Goal: Task Accomplishment & Management: Manage account settings

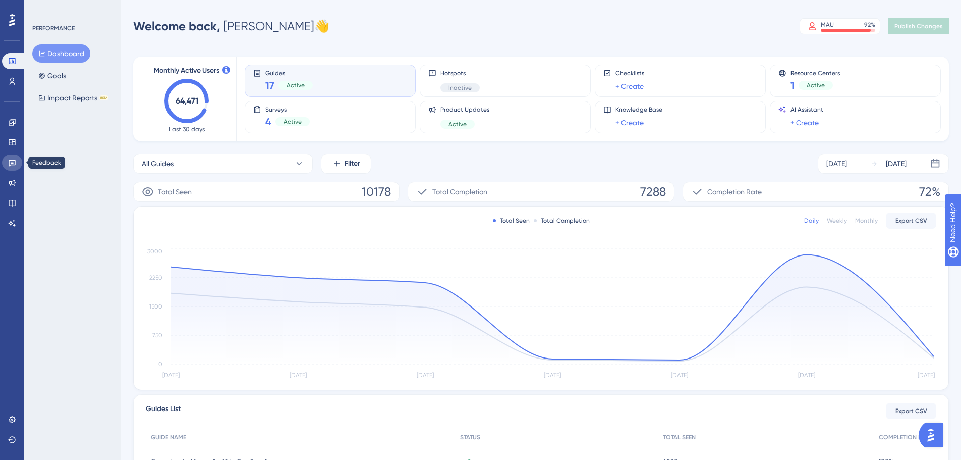
click at [14, 167] on link at bounding box center [12, 162] width 20 height 16
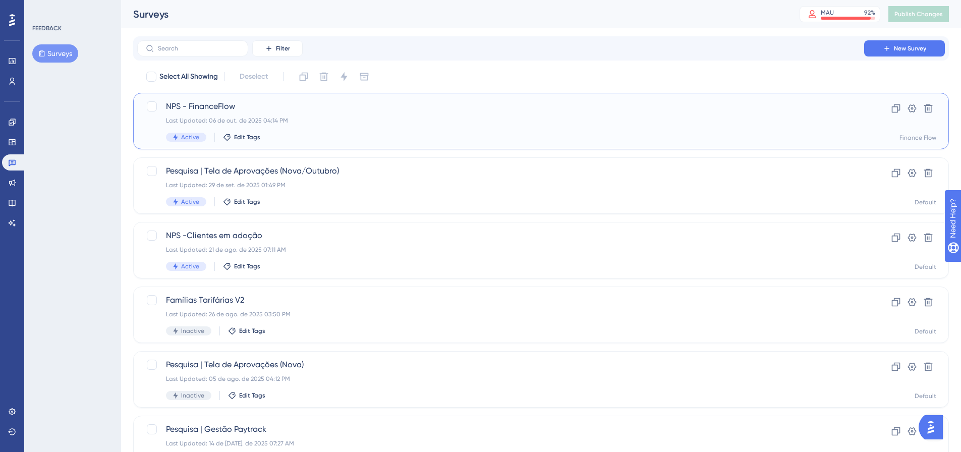
click at [337, 117] on div "Last Updated: 06 de out. de 2025 04:14 PM" at bounding box center [500, 121] width 669 height 8
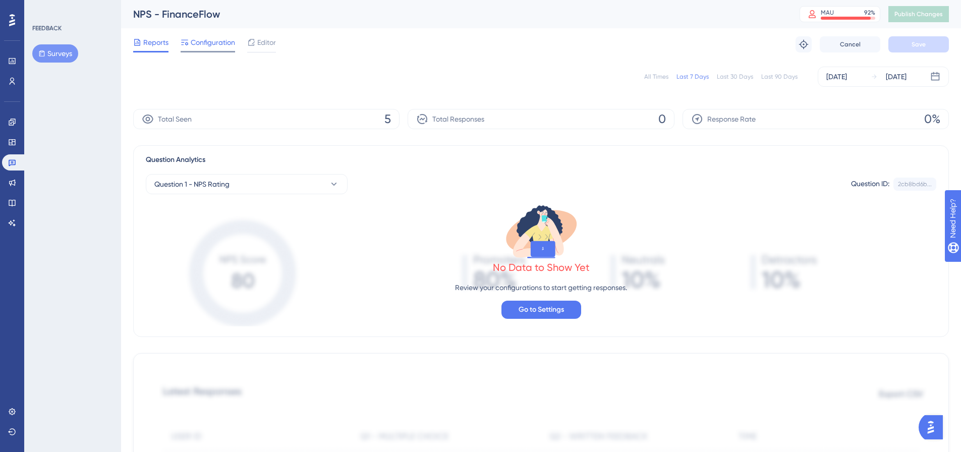
click at [220, 42] on span "Configuration" at bounding box center [213, 42] width 44 height 12
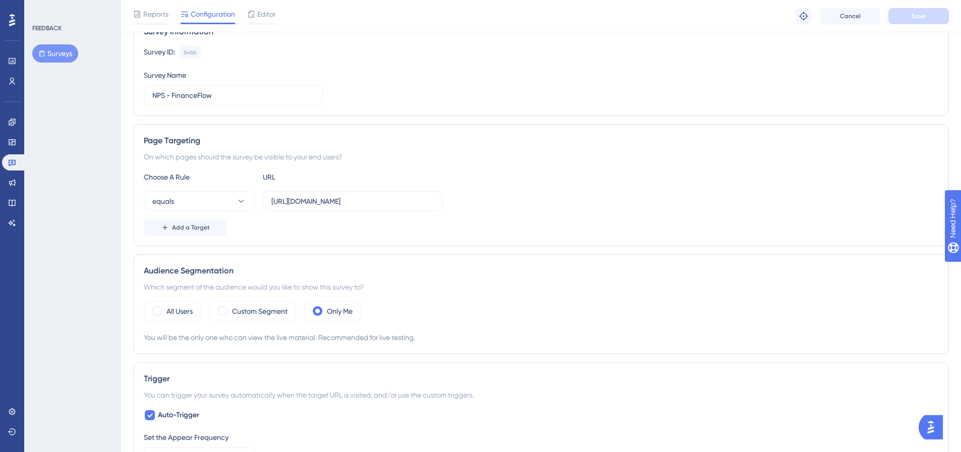
scroll to position [101, 0]
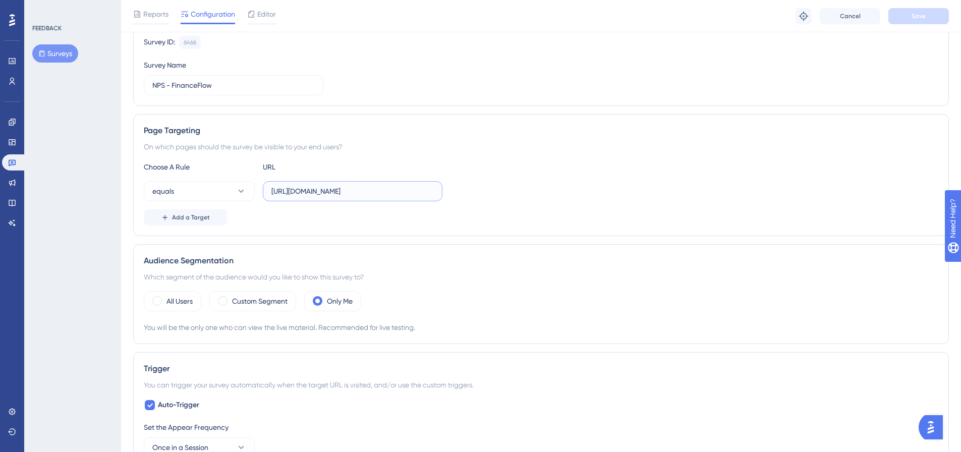
click at [399, 193] on input "https://financeflow.paytrack.com.br/#" at bounding box center [352, 191] width 162 height 11
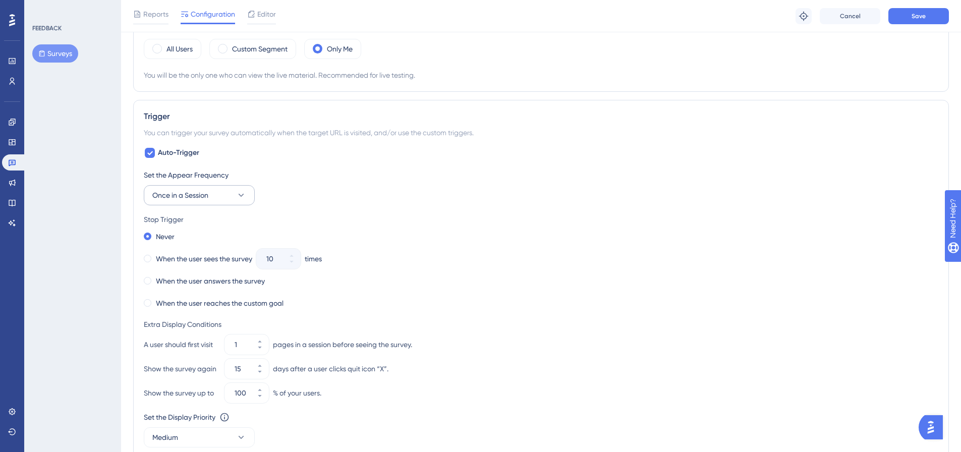
type input "https://financeflow.paytrack.com.br/"
click at [229, 195] on button "Once in a Session" at bounding box center [199, 195] width 111 height 20
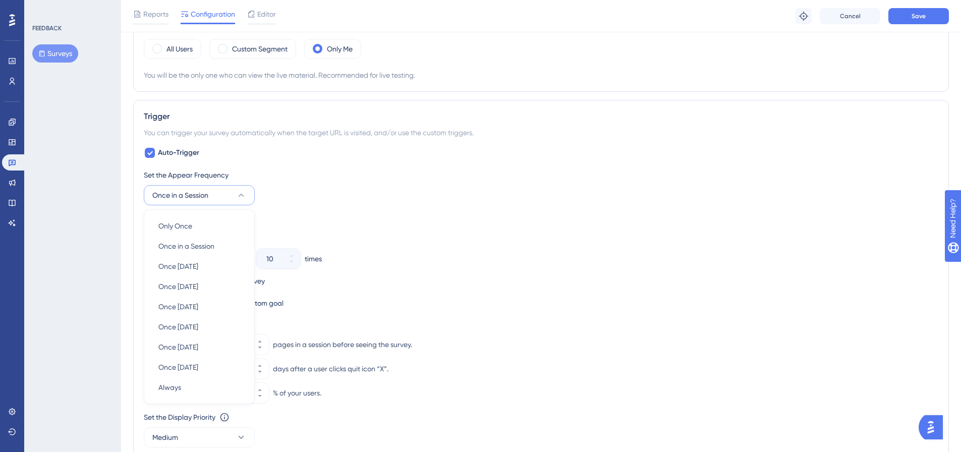
scroll to position [434, 0]
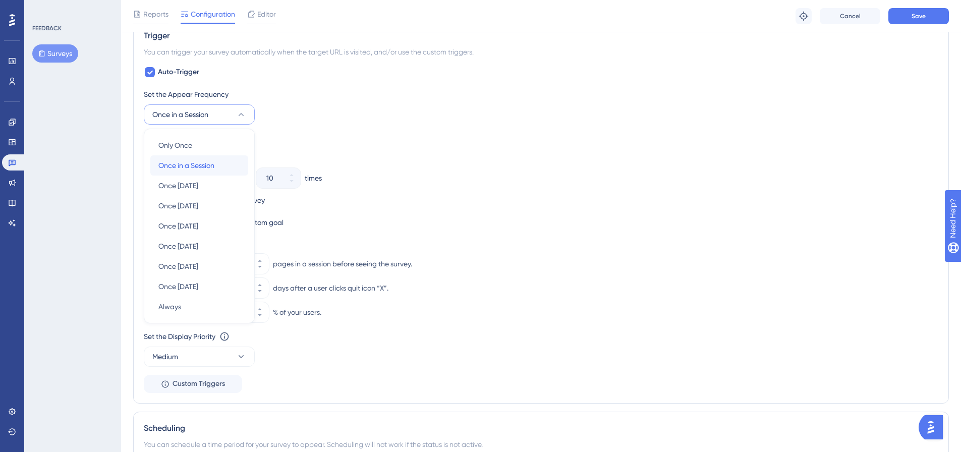
click at [211, 156] on div "Once in a Session Once in a Session" at bounding box center [199, 165] width 82 height 20
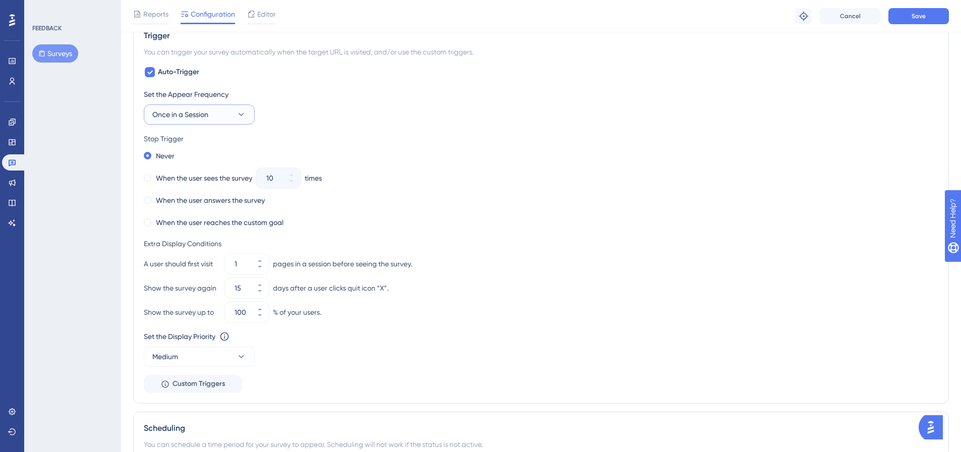
click at [217, 118] on button "Once in a Session" at bounding box center [199, 114] width 111 height 20
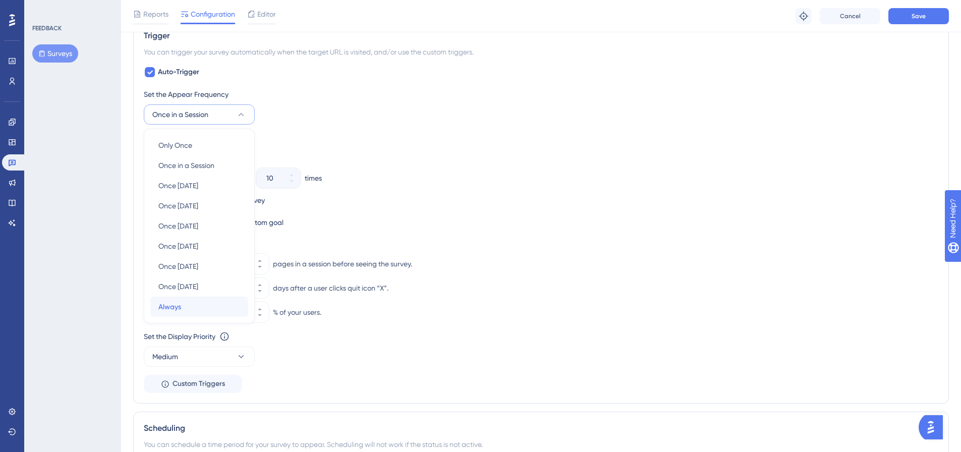
drag, startPoint x: 174, startPoint y: 307, endPoint x: 186, endPoint y: 297, distance: 15.0
click at [175, 307] on span "Always" at bounding box center [169, 307] width 23 height 12
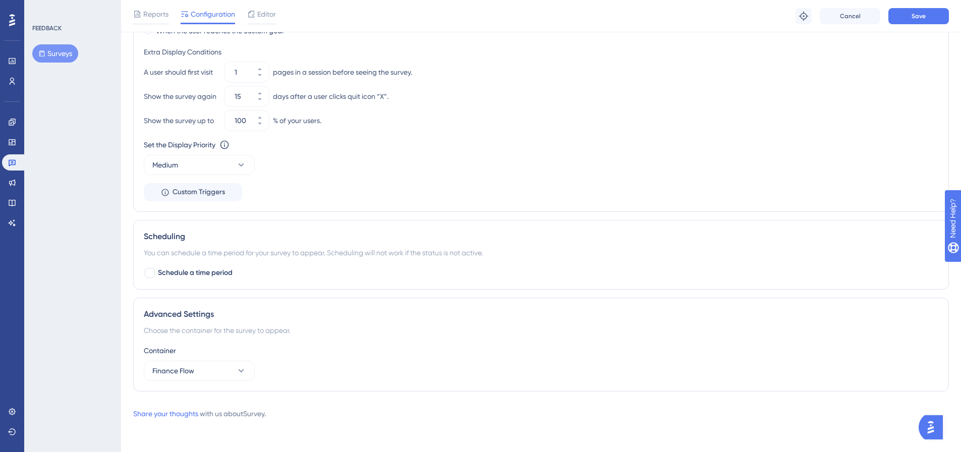
scroll to position [323, 0]
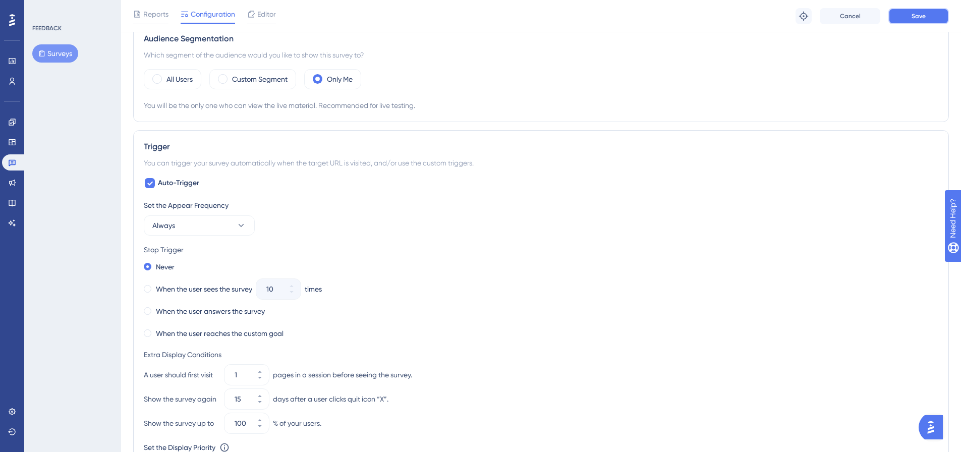
click at [925, 17] on span "Save" at bounding box center [919, 16] width 14 height 8
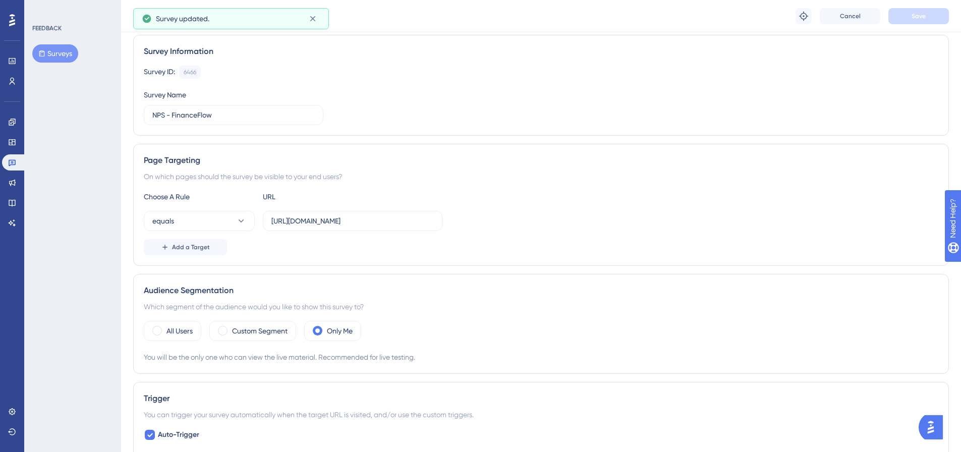
scroll to position [0, 0]
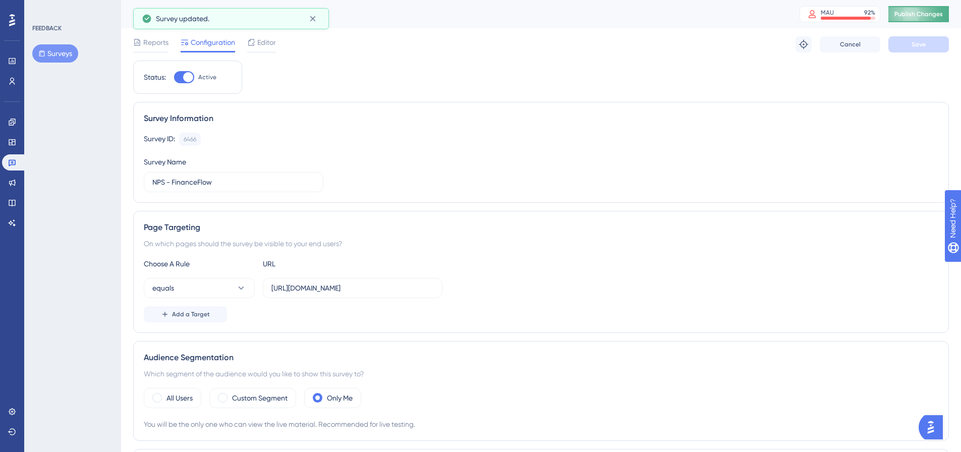
click at [923, 13] on span "Publish Changes" at bounding box center [918, 14] width 48 height 8
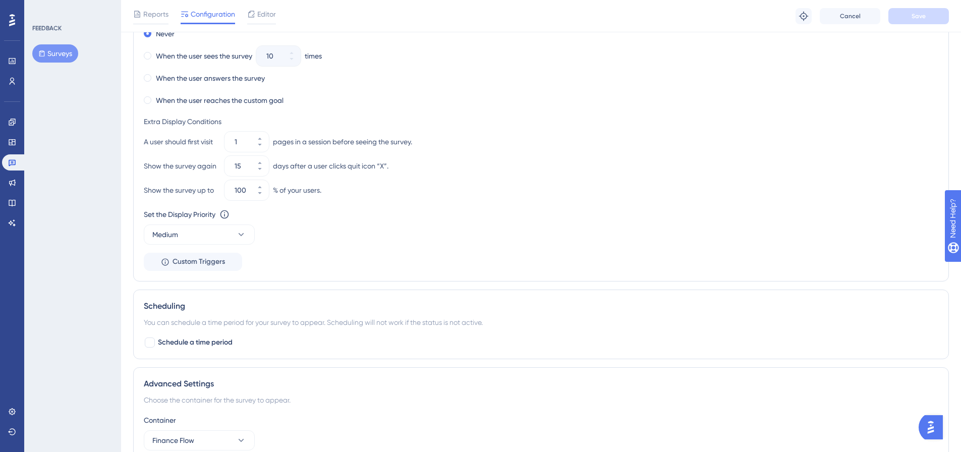
scroll to position [626, 0]
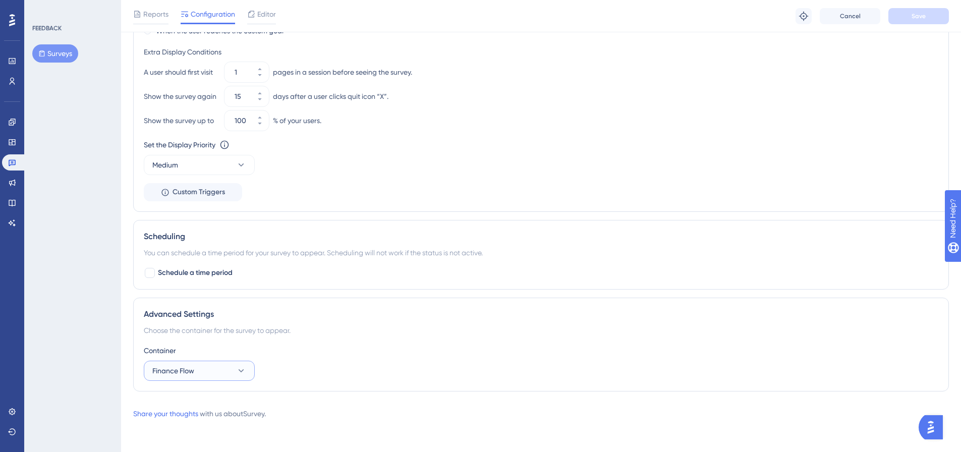
click at [183, 378] on button "Finance Flow" at bounding box center [199, 371] width 111 height 20
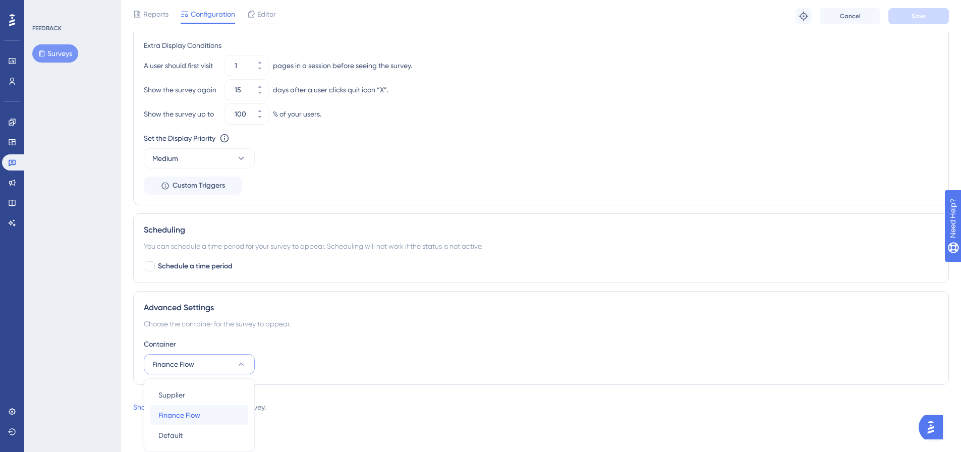
click at [173, 414] on span "Finance Flow" at bounding box center [179, 415] width 42 height 12
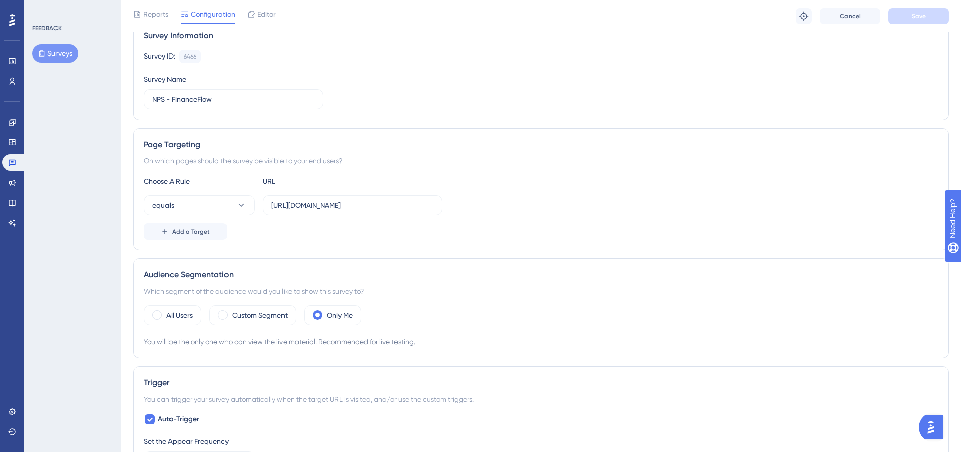
scroll to position [20, 0]
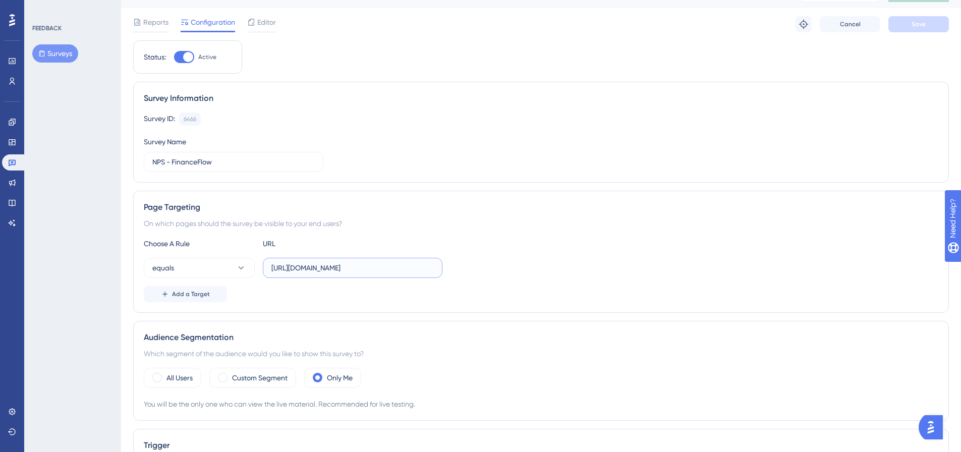
click at [293, 272] on input "https://financeflow.paytrack.com.br/" at bounding box center [352, 267] width 162 height 11
click at [186, 264] on button "equals" at bounding box center [199, 268] width 111 height 20
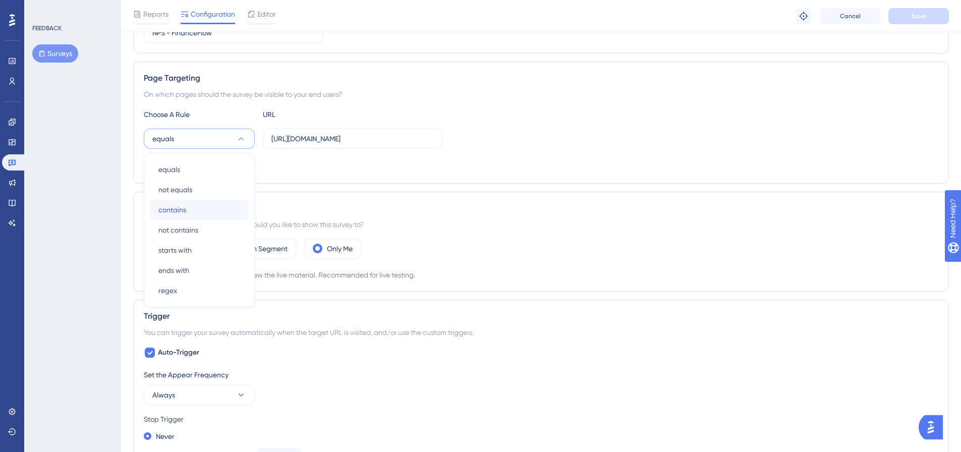
click at [182, 217] on div "contains contains" at bounding box center [199, 210] width 82 height 20
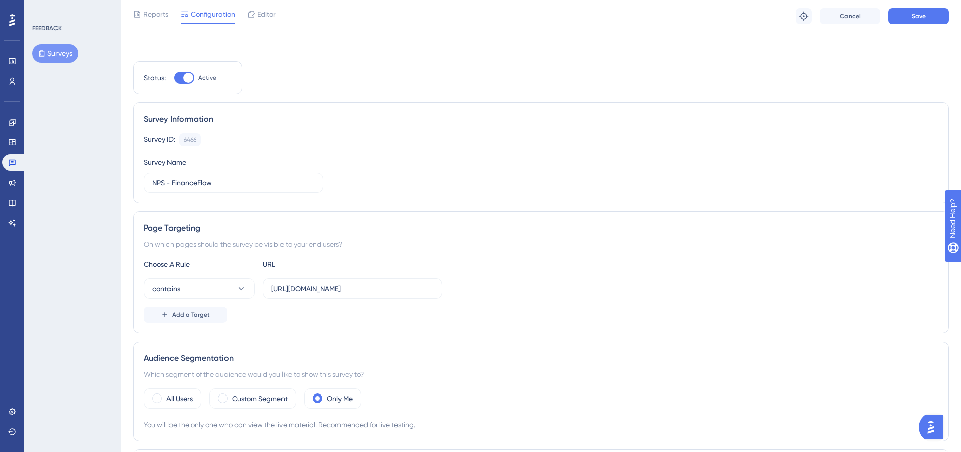
scroll to position [0, 0]
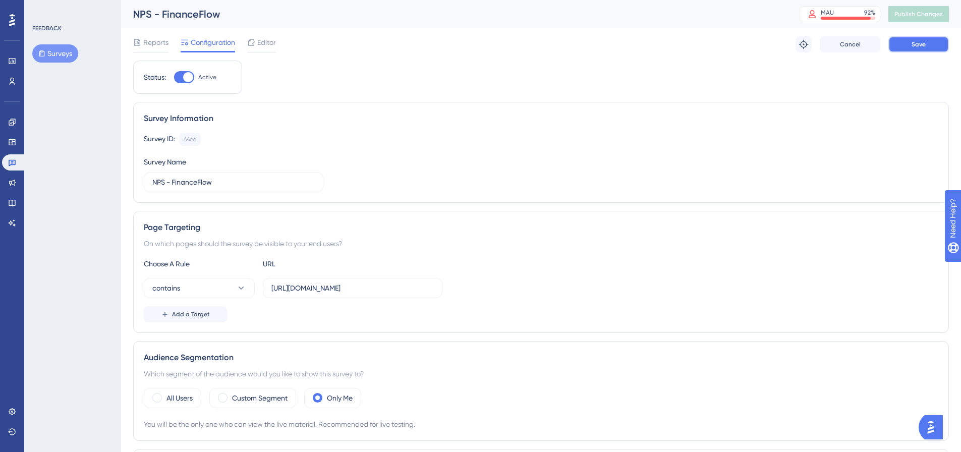
click at [908, 42] on button "Save" at bounding box center [918, 44] width 61 height 16
click at [919, 10] on span "Publish Changes" at bounding box center [918, 14] width 48 height 8
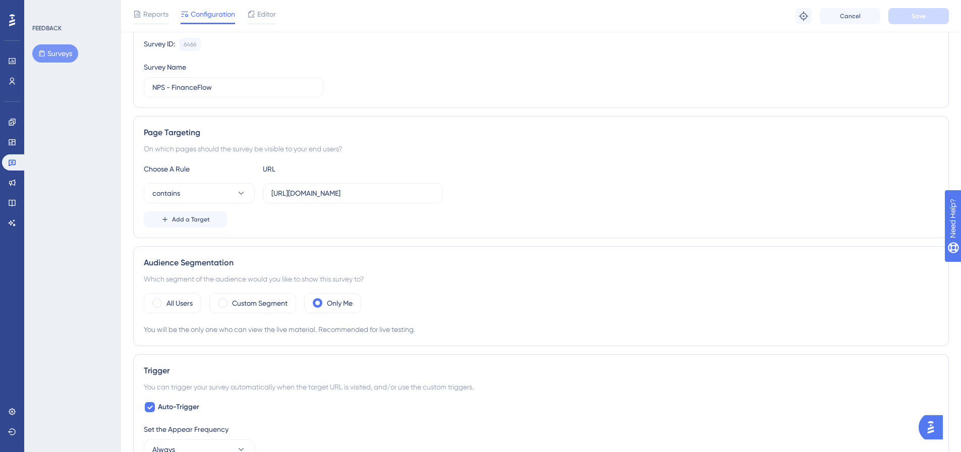
scroll to position [252, 0]
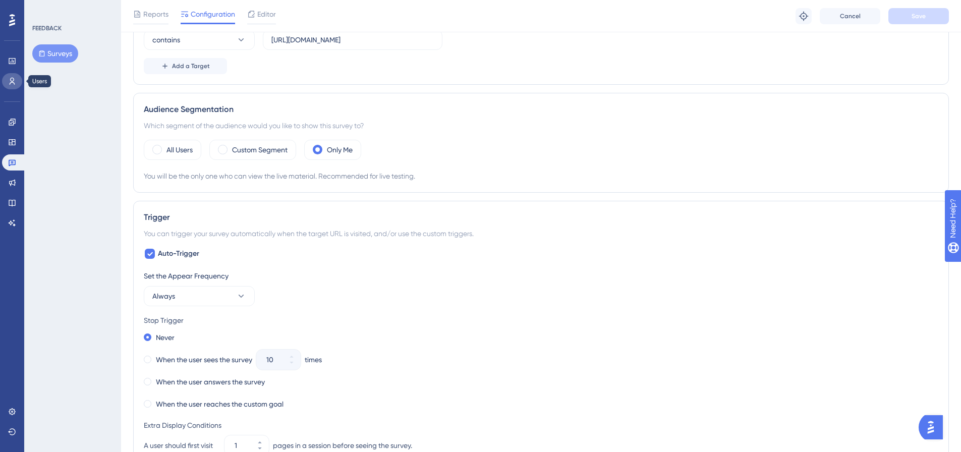
drag, startPoint x: 12, startPoint y: 82, endPoint x: 3, endPoint y: 94, distance: 15.4
click at [12, 82] on icon at bounding box center [13, 81] width 6 height 7
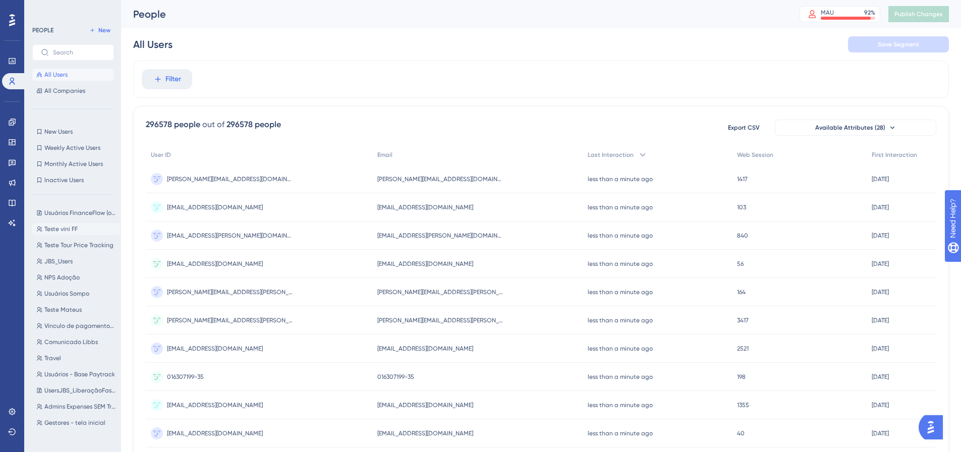
click at [51, 228] on span "Teste vini FF" at bounding box center [60, 229] width 33 height 8
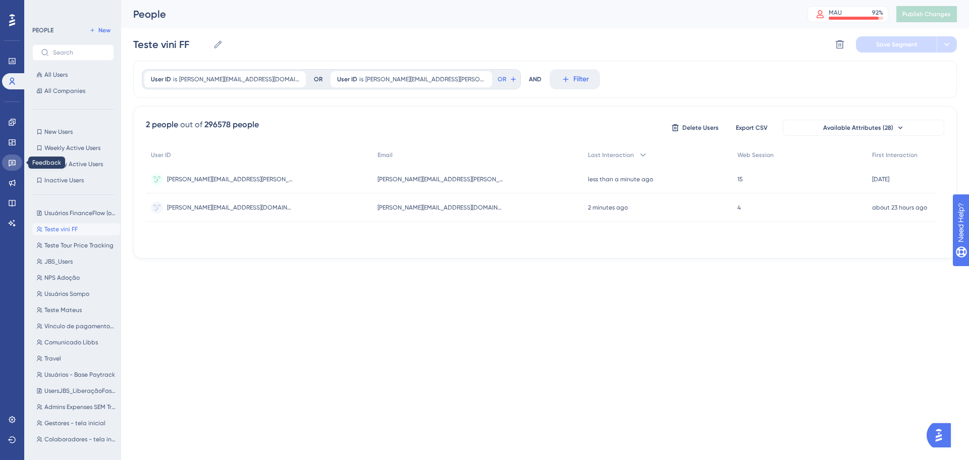
click at [15, 168] on link at bounding box center [12, 162] width 20 height 16
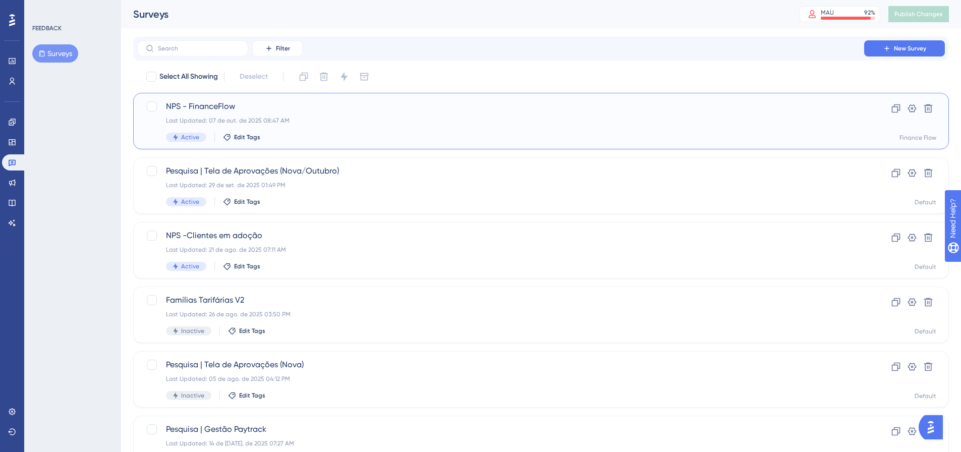
click at [193, 106] on span "NPS - FinanceFlow" at bounding box center [500, 106] width 669 height 12
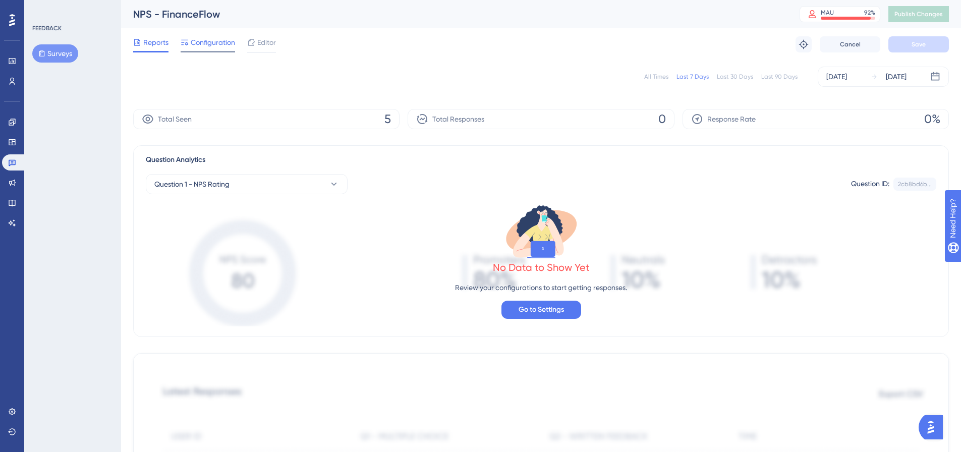
click at [206, 44] on span "Configuration" at bounding box center [213, 42] width 44 height 12
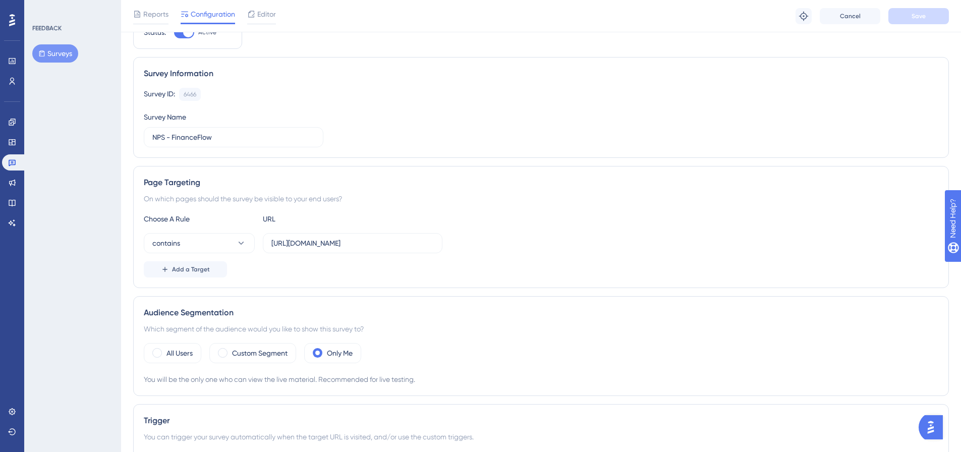
scroll to position [101, 0]
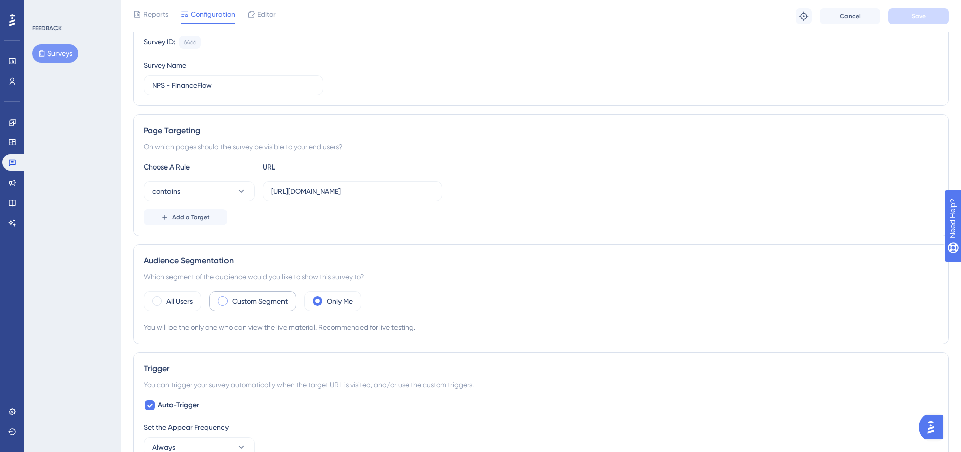
click at [268, 300] on label "Custom Segment" at bounding box center [259, 301] width 55 height 12
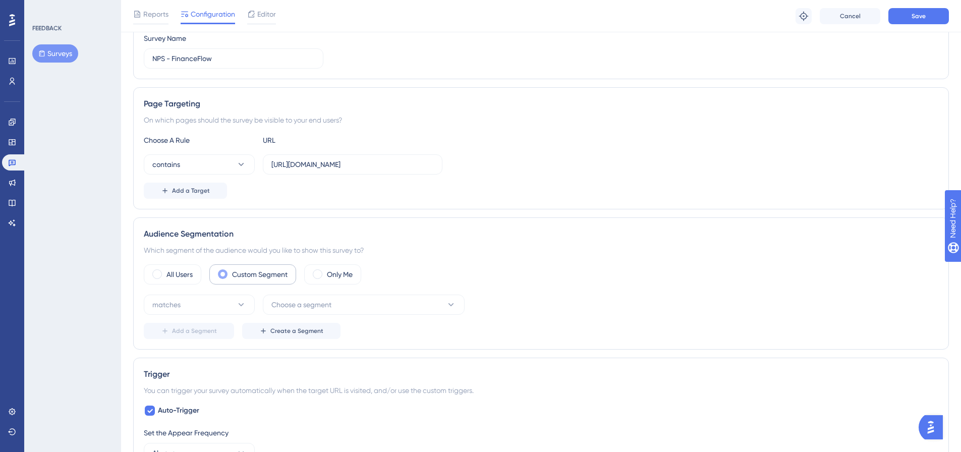
scroll to position [151, 0]
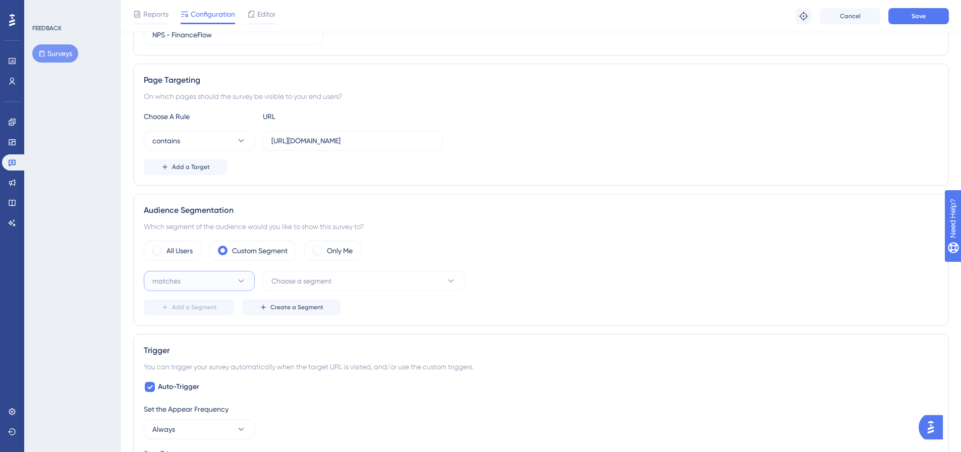
click at [229, 276] on button "matches" at bounding box center [199, 281] width 111 height 20
click at [334, 284] on button "Choose a segment" at bounding box center [364, 281] width 202 height 20
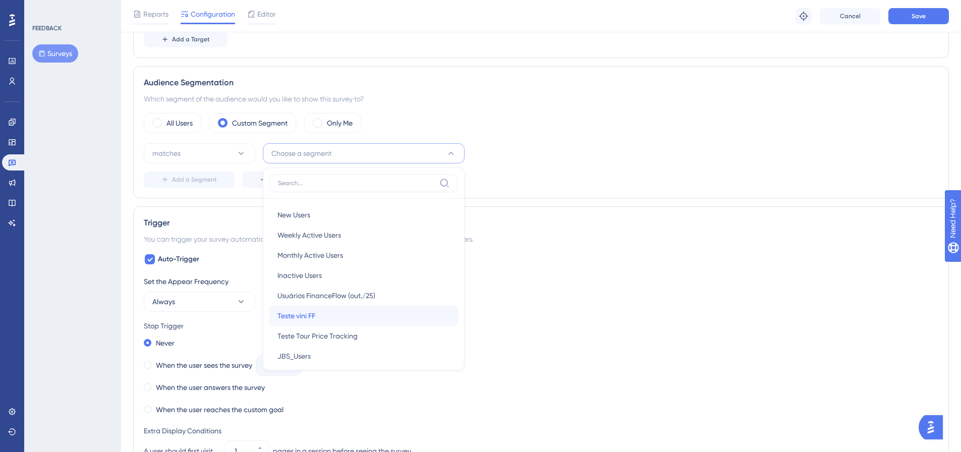
click at [315, 308] on div "Teste vini FF Teste vini FF" at bounding box center [363, 316] width 173 height 20
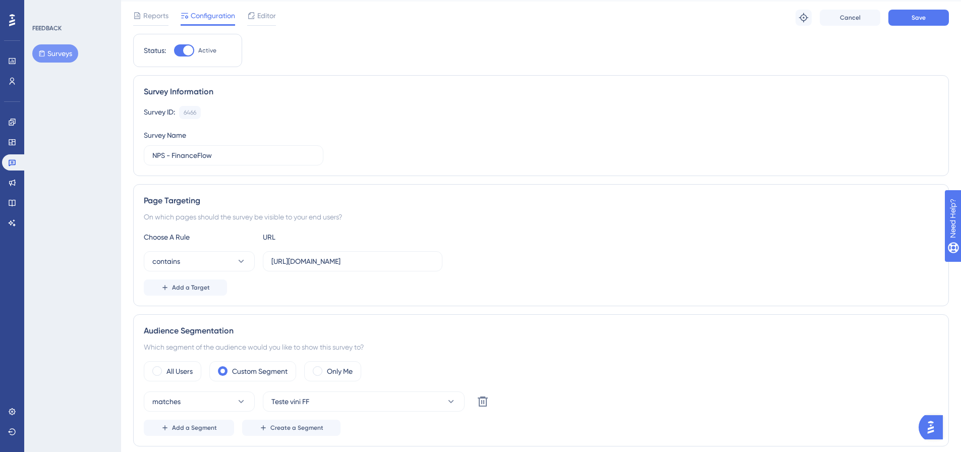
scroll to position [0, 0]
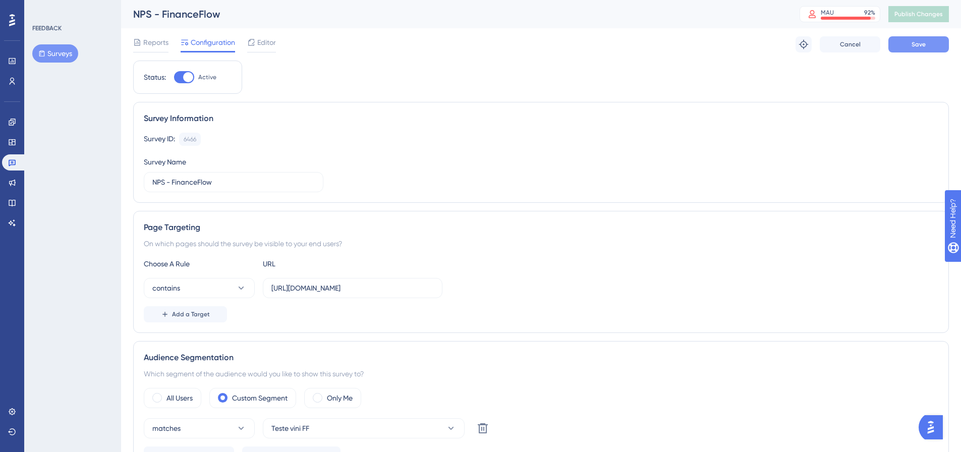
click at [918, 38] on button "Save" at bounding box center [918, 44] width 61 height 16
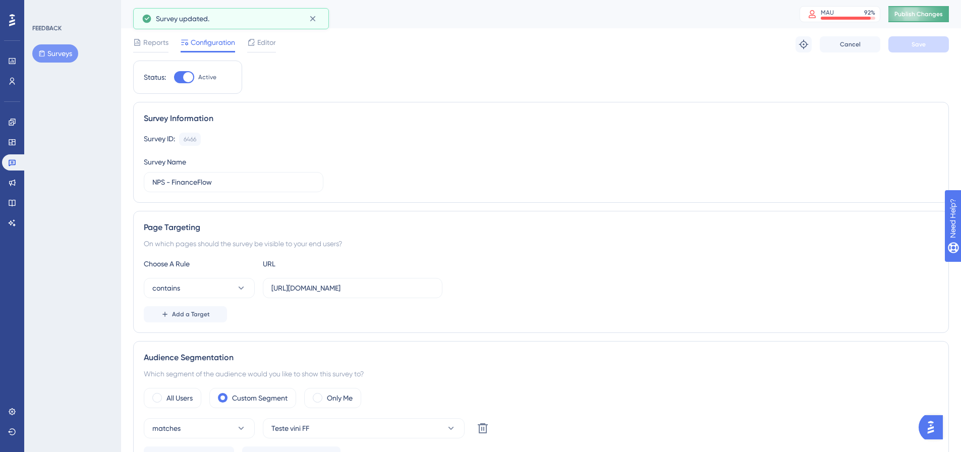
click at [920, 16] on button "Publish Changes" at bounding box center [918, 14] width 61 height 16
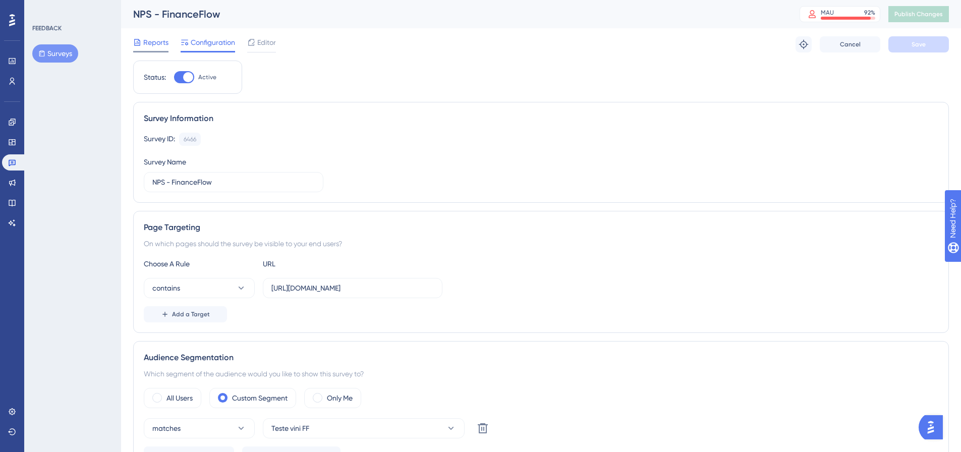
click at [160, 42] on span "Reports" at bounding box center [155, 42] width 25 height 12
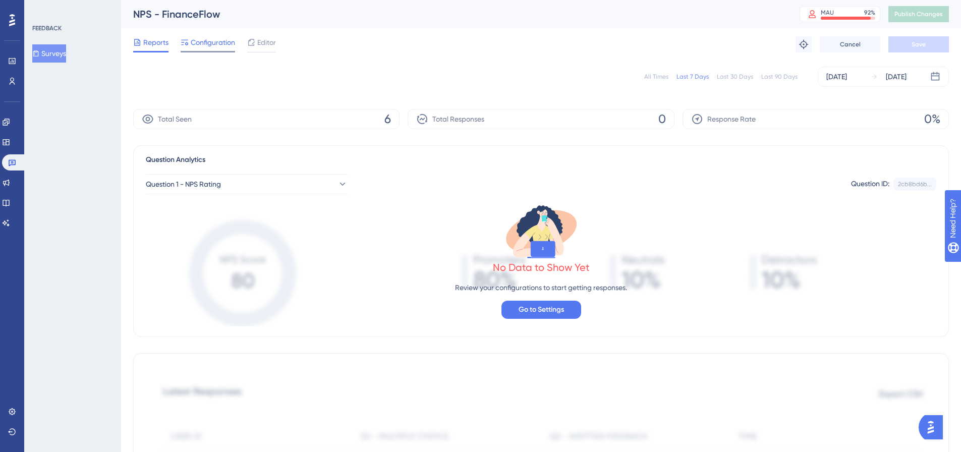
click at [206, 40] on span "Configuration" at bounding box center [213, 42] width 44 height 12
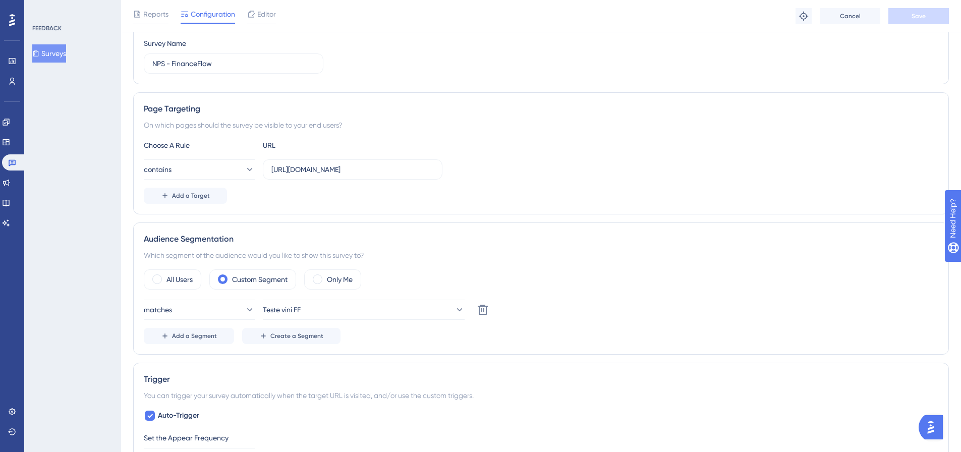
scroll to position [151, 0]
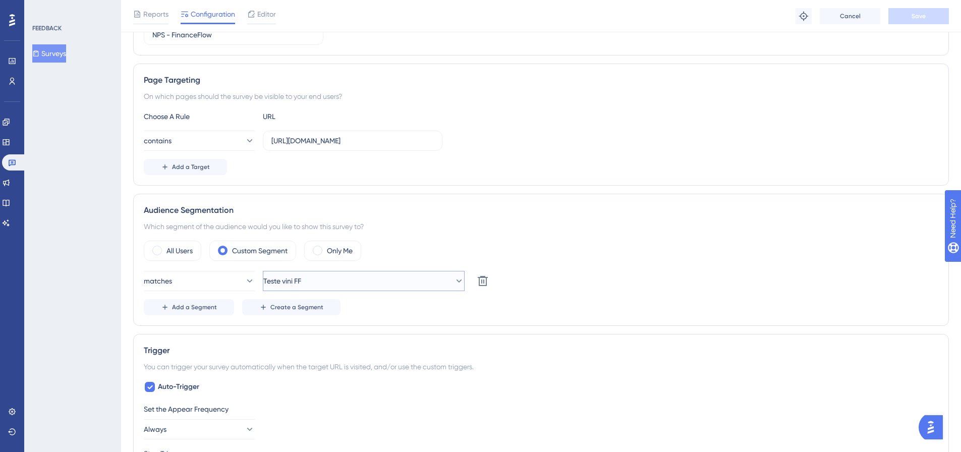
click at [405, 276] on button "Teste vini FF" at bounding box center [364, 281] width 202 height 20
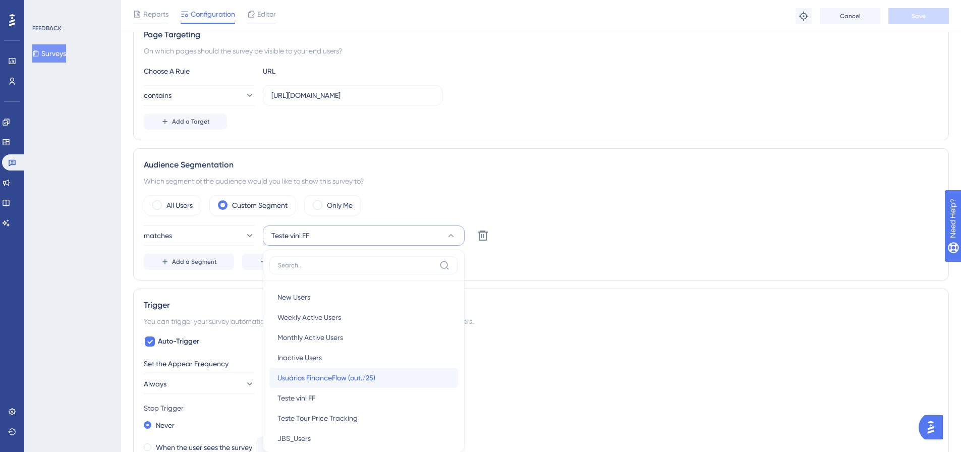
click at [325, 376] on span "Usuários FinanceFlow (out./25)" at bounding box center [326, 378] width 98 height 12
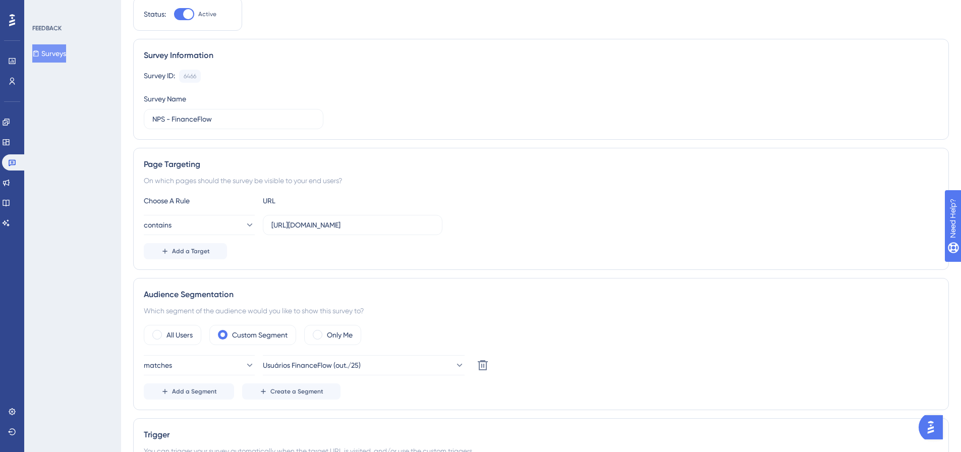
scroll to position [0, 0]
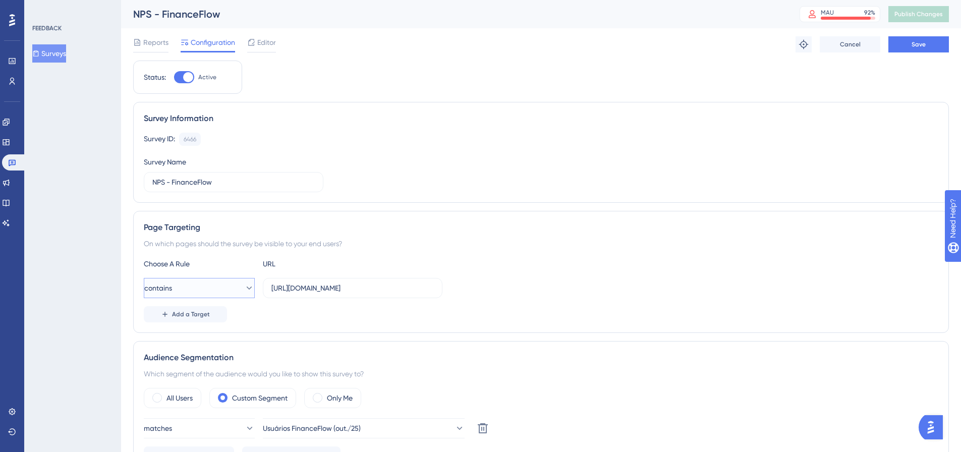
click at [184, 285] on button "contains" at bounding box center [199, 288] width 111 height 20
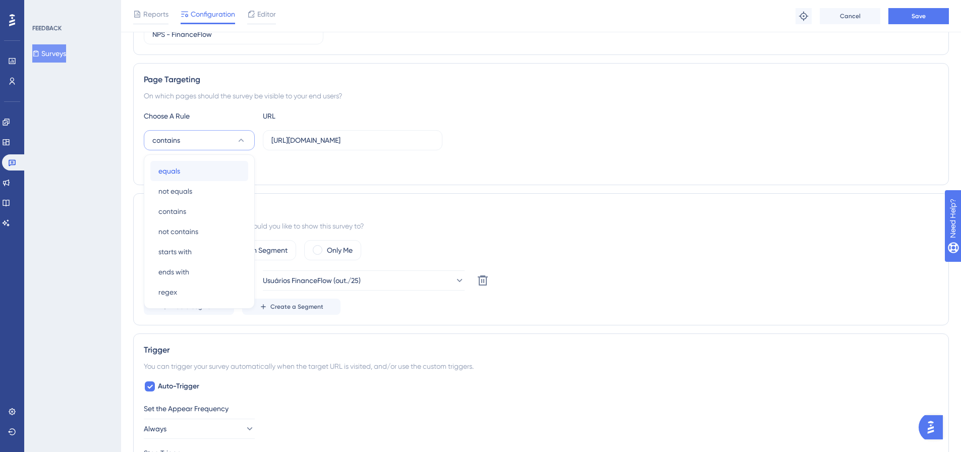
click at [173, 169] on span "equals" at bounding box center [169, 171] width 22 height 12
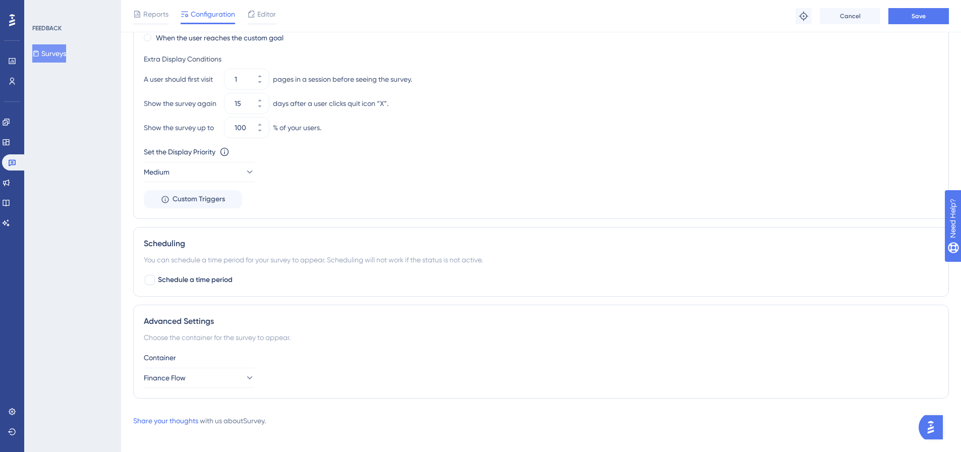
scroll to position [658, 0]
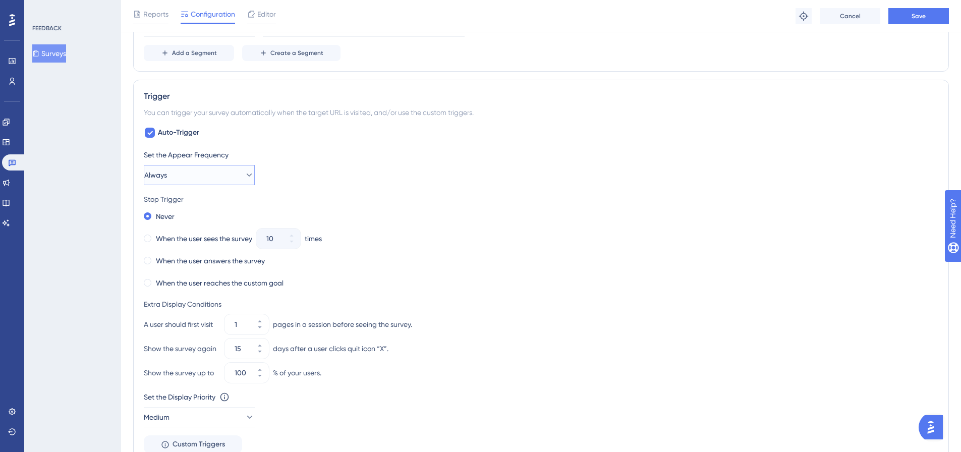
click at [191, 176] on button "Always" at bounding box center [199, 175] width 111 height 20
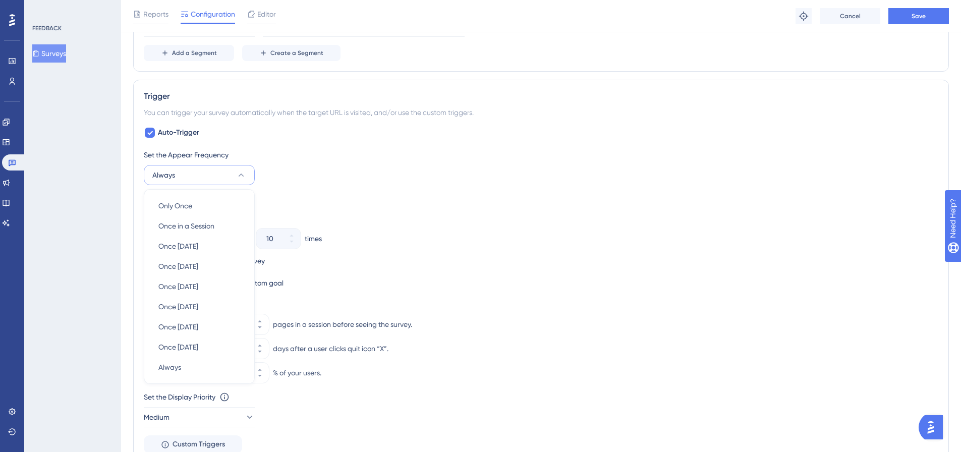
scroll to position [466, 0]
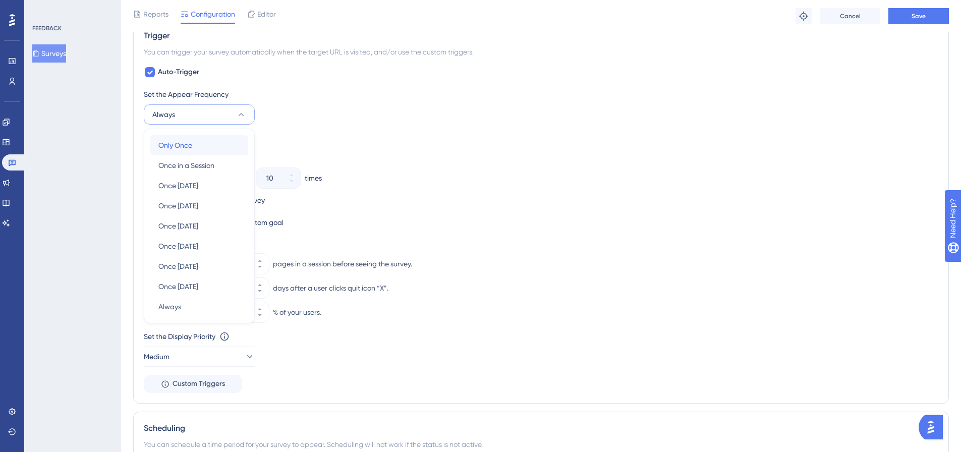
click at [183, 149] on span "Only Once" at bounding box center [175, 145] width 34 height 12
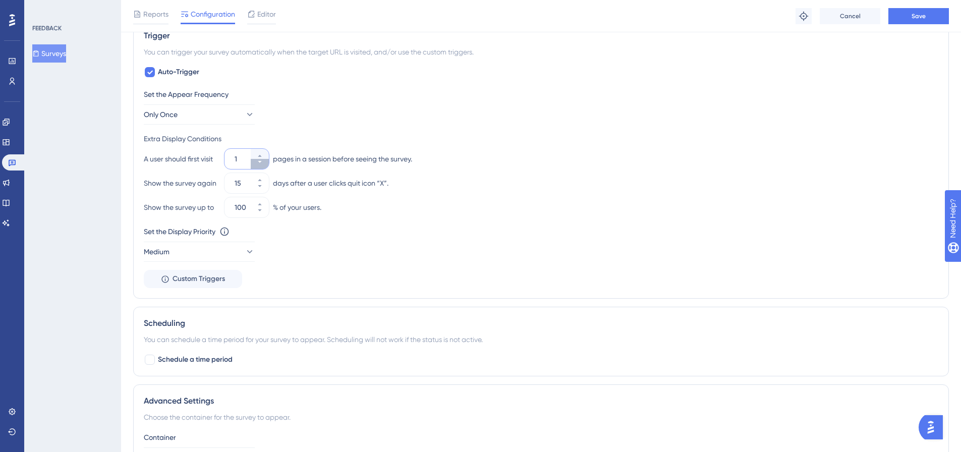
click at [263, 162] on button "1" at bounding box center [260, 164] width 18 height 10
type input "1"
click at [263, 186] on button "15" at bounding box center [260, 188] width 18 height 10
click at [263, 186] on button "14" at bounding box center [260, 188] width 18 height 10
click at [263, 186] on button "13" at bounding box center [260, 188] width 18 height 10
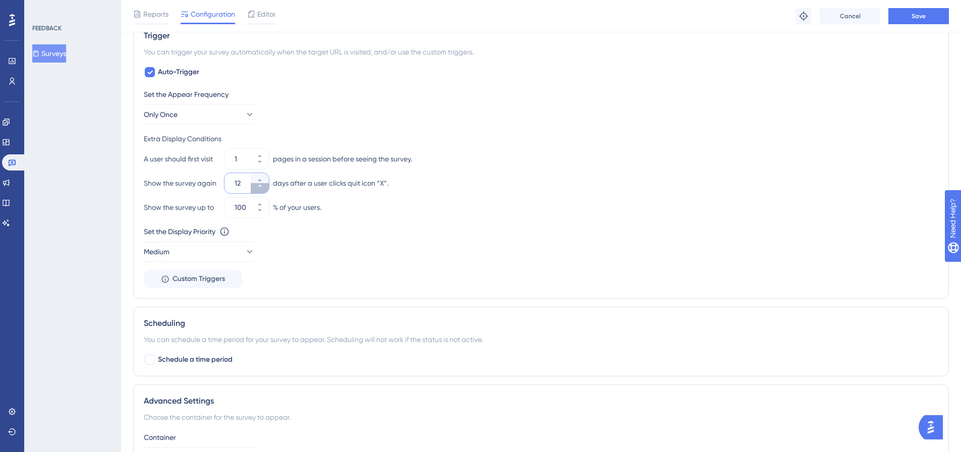
click at [263, 186] on button "12" at bounding box center [260, 188] width 18 height 10
click at [263, 186] on button "11" at bounding box center [260, 188] width 18 height 10
click at [263, 186] on button "10" at bounding box center [260, 188] width 18 height 10
click at [263, 186] on button "9" at bounding box center [260, 188] width 18 height 10
click at [263, 186] on button "8" at bounding box center [260, 188] width 18 height 10
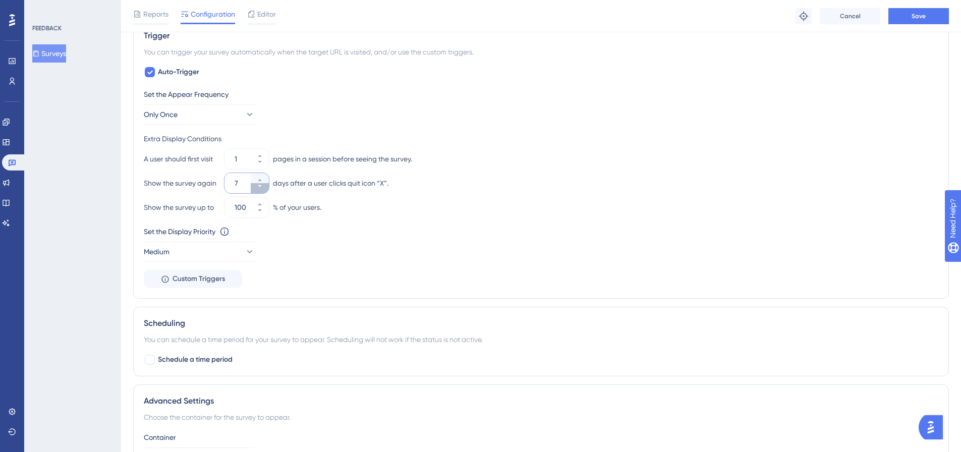
click at [263, 186] on button "7" at bounding box center [260, 188] width 18 height 10
click at [261, 180] on icon at bounding box center [260, 180] width 6 height 6
type input "7"
click at [218, 245] on button "Medium" at bounding box center [199, 252] width 111 height 20
click at [182, 346] on span "Highest" at bounding box center [170, 343] width 24 height 12
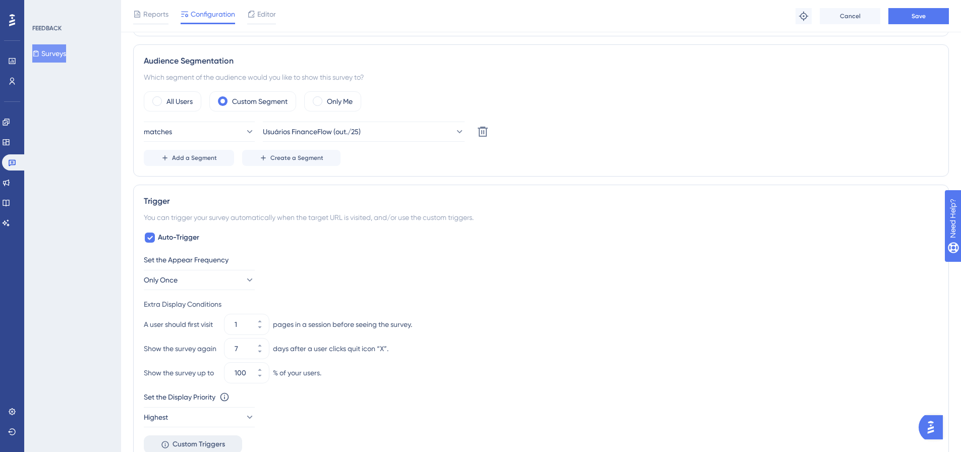
scroll to position [0, 0]
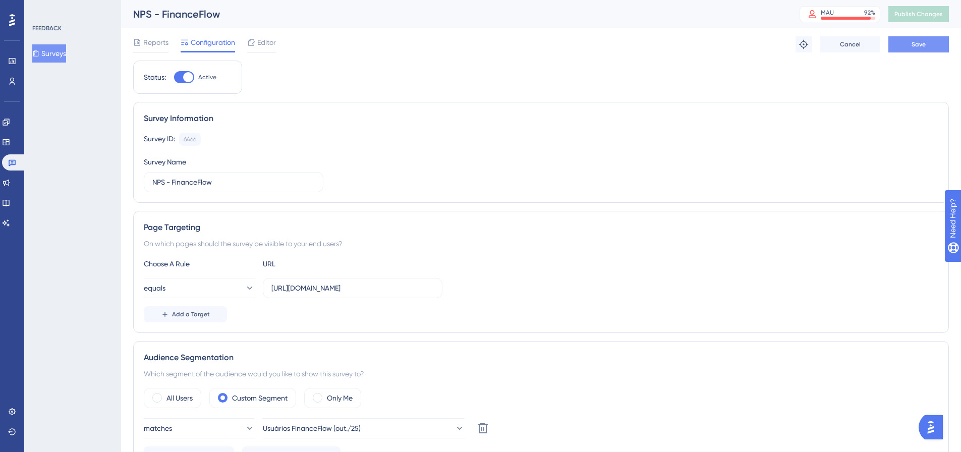
click at [916, 51] on button "Save" at bounding box center [918, 44] width 61 height 16
click at [916, 15] on button "Publish Changes" at bounding box center [918, 14] width 61 height 16
click at [161, 41] on span "Reports" at bounding box center [155, 42] width 25 height 12
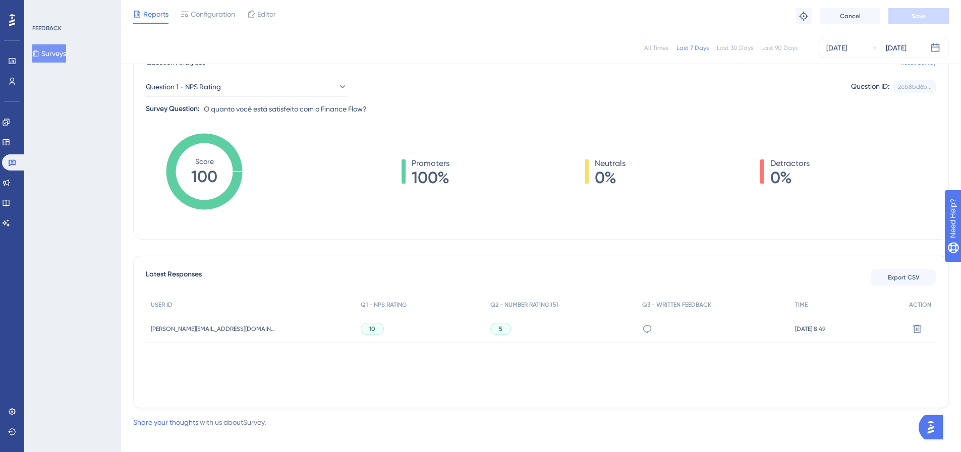
scroll to position [101, 0]
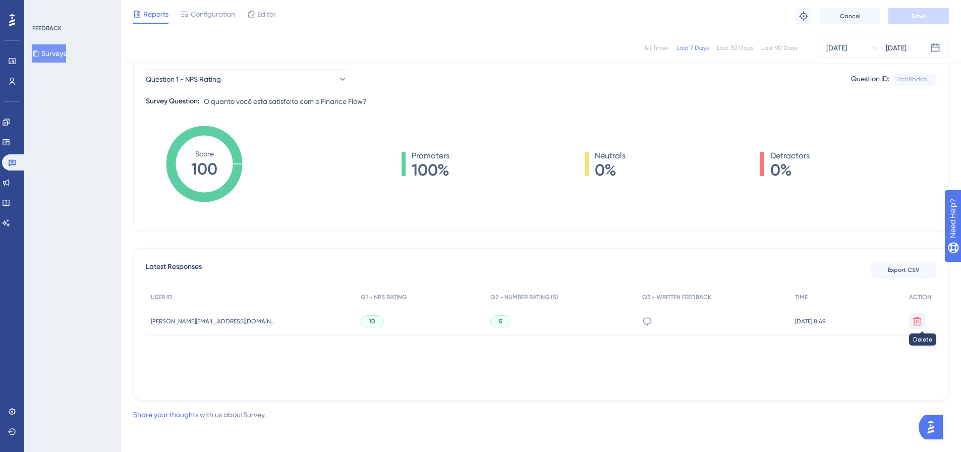
click at [921, 322] on icon at bounding box center [917, 321] width 9 height 9
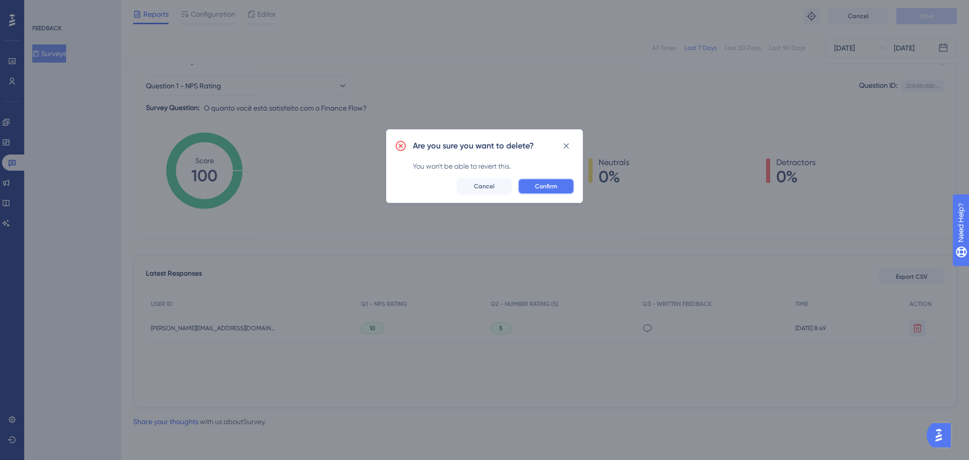
click at [547, 188] on span "Confirm" at bounding box center [546, 186] width 22 height 8
